Goal: Transaction & Acquisition: Purchase product/service

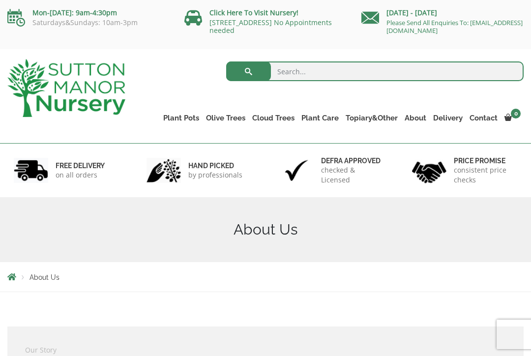
click at [0, 0] on link "Gnarled Olive Trees" at bounding box center [0, 0] width 0 height 0
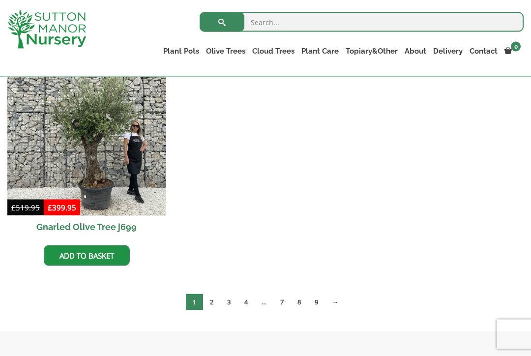
scroll to position [1190, 0]
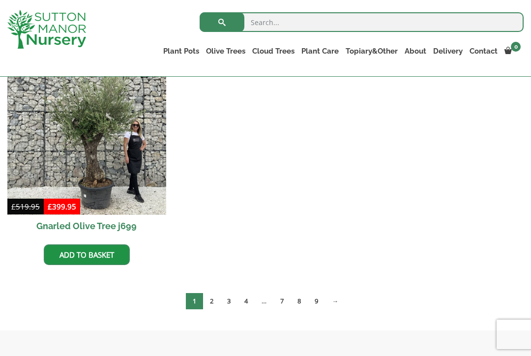
click at [299, 302] on link "8" at bounding box center [299, 301] width 17 height 16
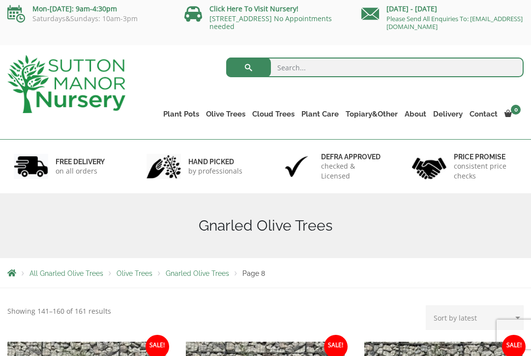
scroll to position [6, 0]
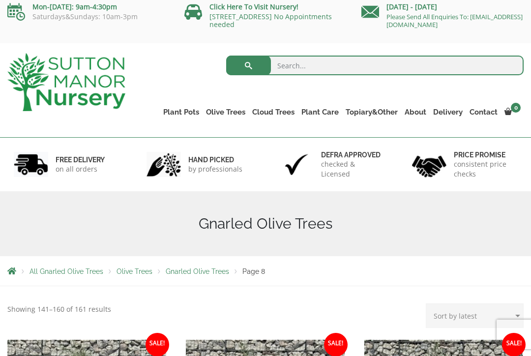
click at [476, 311] on select "Sort by popularity Sort by latest Sort by price: low to high Sort by price: hig…" at bounding box center [475, 315] width 98 height 25
select select "price"
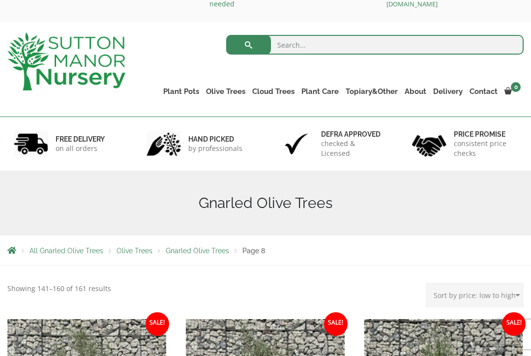
click at [0, 0] on link "Gnarled Plateau Olive Tree XL" at bounding box center [0, 0] width 0 height 0
click at [0, 0] on link "Gnarled Multi Stem Olives" at bounding box center [0, 0] width 0 height 0
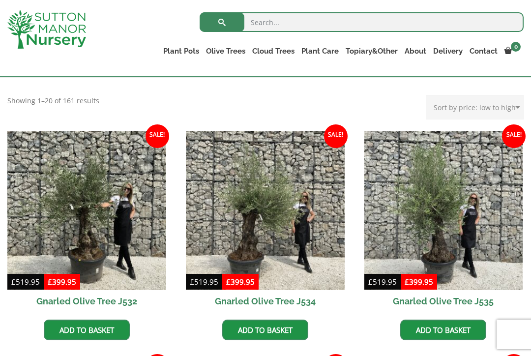
scroll to position [189, 0]
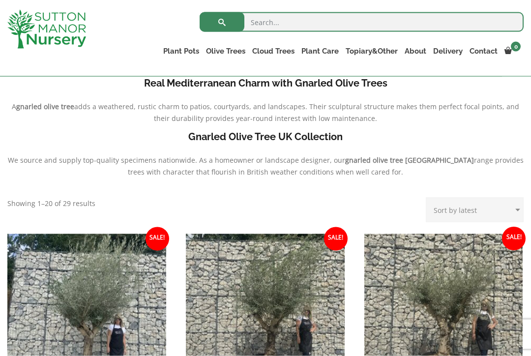
scroll to position [247, 0]
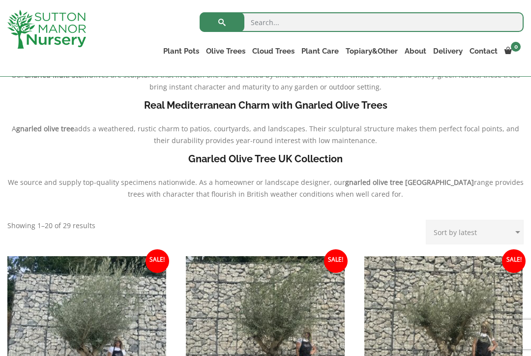
click at [475, 238] on select "Sort by popularity Sort by latest Sort by price: low to high Sort by price: hig…" at bounding box center [475, 232] width 98 height 25
select select "price"
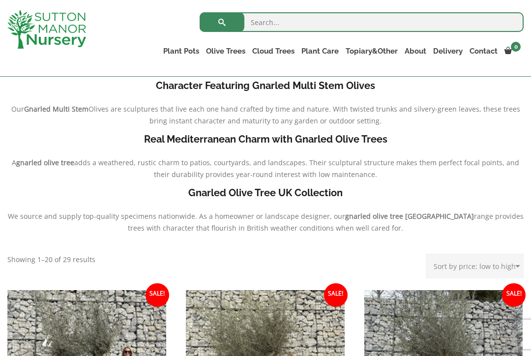
scroll to position [213, 0]
